Goal: Navigation & Orientation: Understand site structure

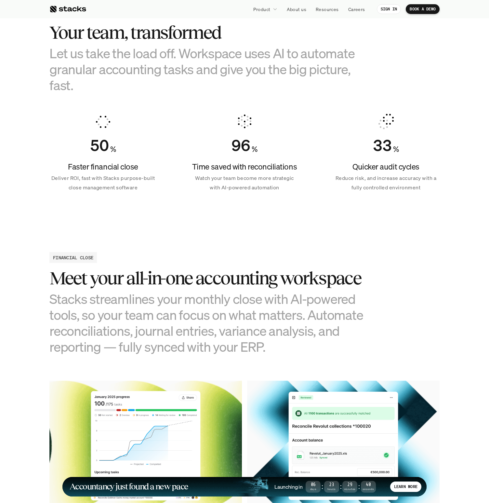
scroll to position [396, 0]
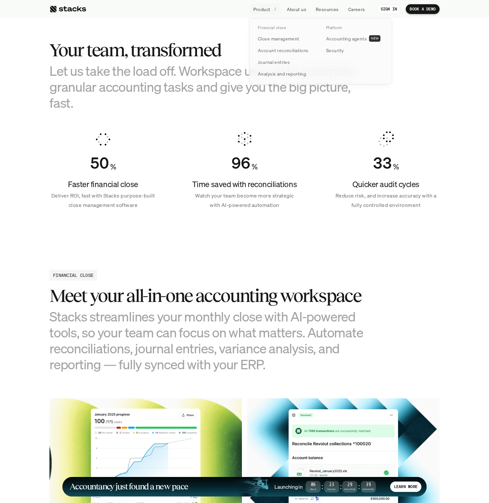
click at [264, 10] on p "Product" at bounding box center [261, 9] width 17 height 7
click at [267, 10] on p "Product" at bounding box center [261, 9] width 17 height 7
click at [273, 39] on p "Close management" at bounding box center [279, 38] width 42 height 7
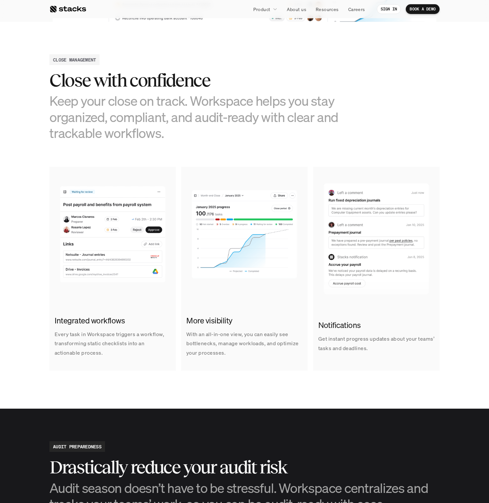
scroll to position [292, 0]
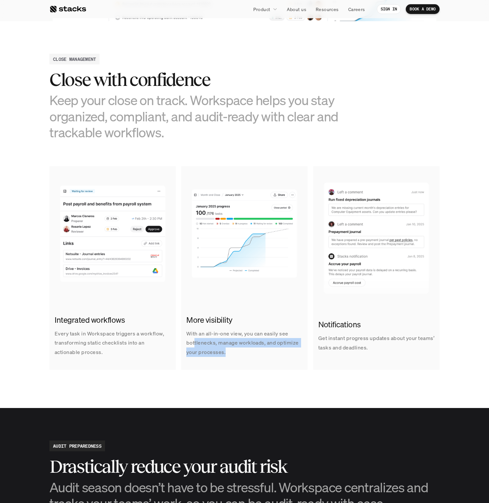
drag, startPoint x: 194, startPoint y: 343, endPoint x: 233, endPoint y: 359, distance: 41.9
click at [233, 359] on div "More visibility With an all-in-one view, you can easily see bottlenecks, manage…" at bounding box center [244, 335] width 127 height 53
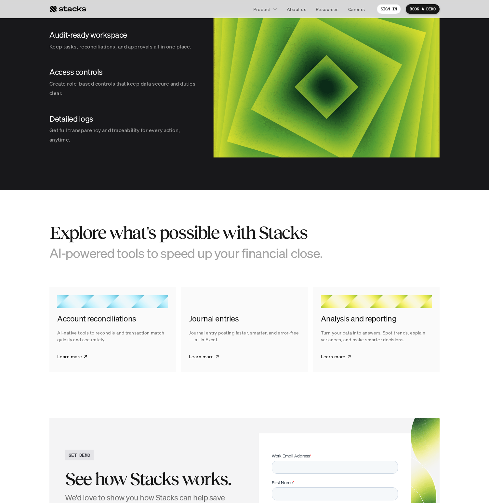
scroll to position [441, 0]
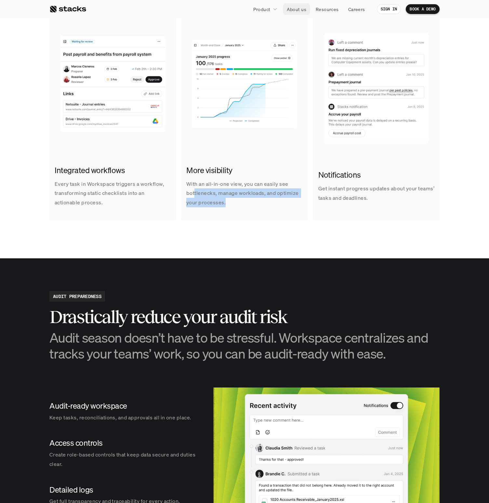
click at [301, 10] on p "About us" at bounding box center [297, 9] width 20 height 7
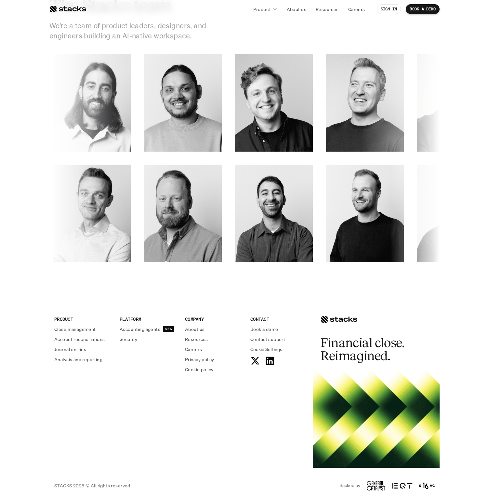
scroll to position [901, 0]
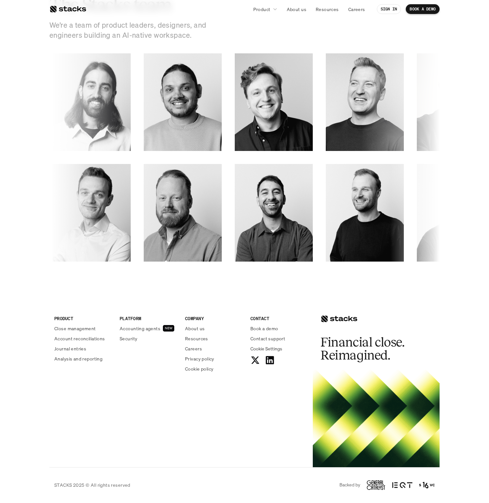
click at [24, 62] on section "OUR TEAM The Stacks team We’re a team of product leaders, designers, and engine…" at bounding box center [244, 119] width 489 height 347
click at [72, 4] on link at bounding box center [67, 9] width 37 height 12
